Goal: Check status: Check status

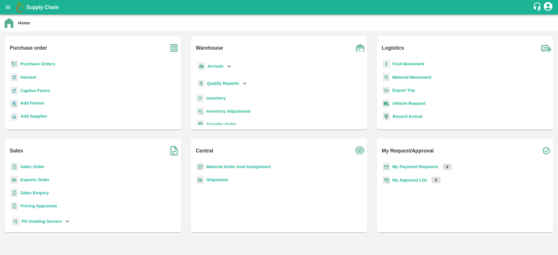
click at [32, 66] on p "Purchase Orders" at bounding box center [37, 64] width 35 height 6
click at [33, 66] on p "Purchase Orders" at bounding box center [37, 64] width 35 height 6
click at [34, 64] on b "Purchase Orders" at bounding box center [37, 64] width 35 height 5
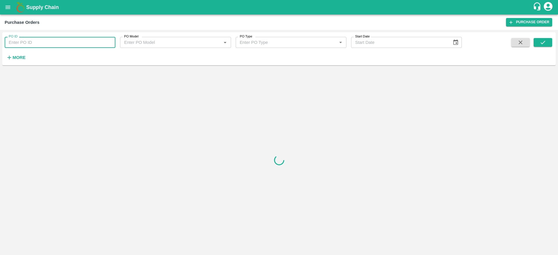
click at [35, 41] on input "PO ID" at bounding box center [60, 42] width 111 height 11
paste input "165425"
type input "165425"
drag, startPoint x: 544, startPoint y: 39, endPoint x: 542, endPoint y: 43, distance: 3.9
click at [544, 39] on icon "submit" at bounding box center [542, 42] width 6 height 6
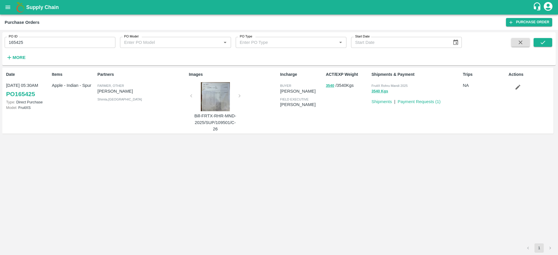
click at [423, 104] on p "Payment Requests ( 1 )" at bounding box center [418, 101] width 43 height 6
click at [422, 100] on link "Payment Requests ( 1 )" at bounding box center [418, 101] width 43 height 5
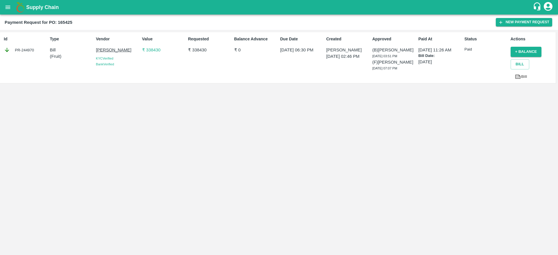
click at [64, 21] on b "Payment Request for PO: 165425" at bounding box center [39, 22] width 68 height 5
copy b "165425"
click at [152, 50] on p "₹ 338430" at bounding box center [164, 50] width 44 height 6
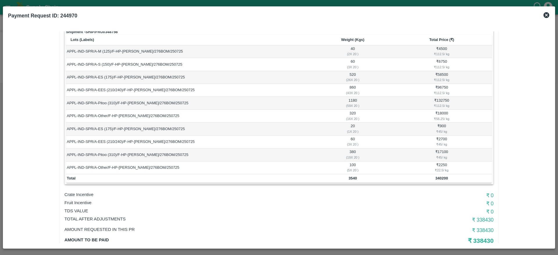
scroll to position [69, 0]
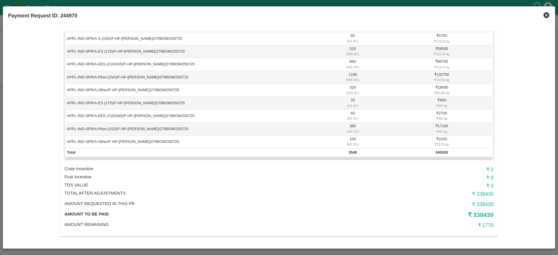
click at [487, 196] on h6 "₹ 338430" at bounding box center [421, 194] width 143 height 8
